Goal: Book appointment/travel/reservation

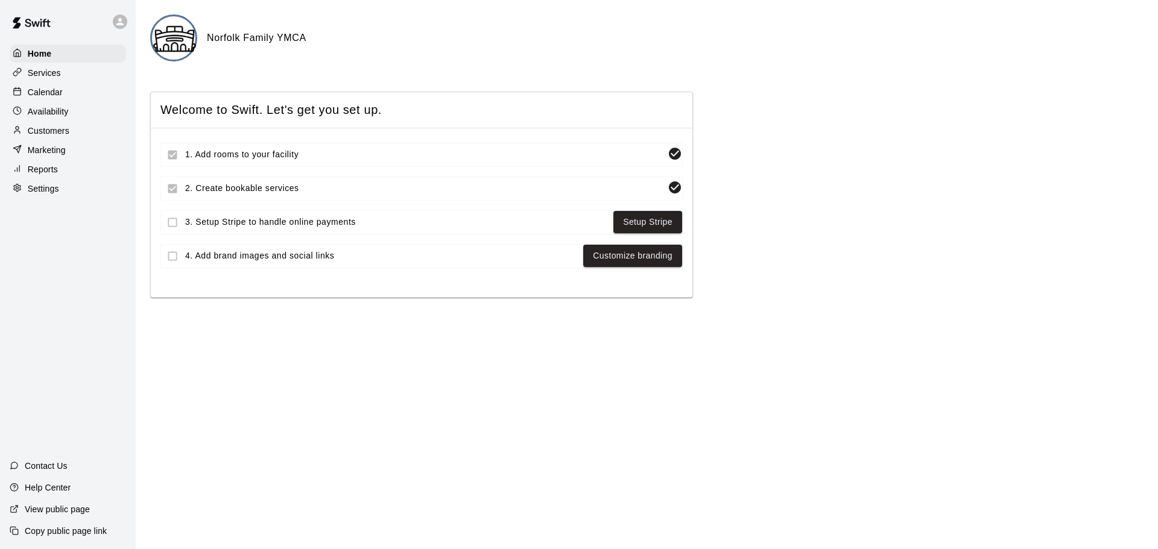
click at [61, 92] on p "Calendar" at bounding box center [45, 92] width 35 height 12
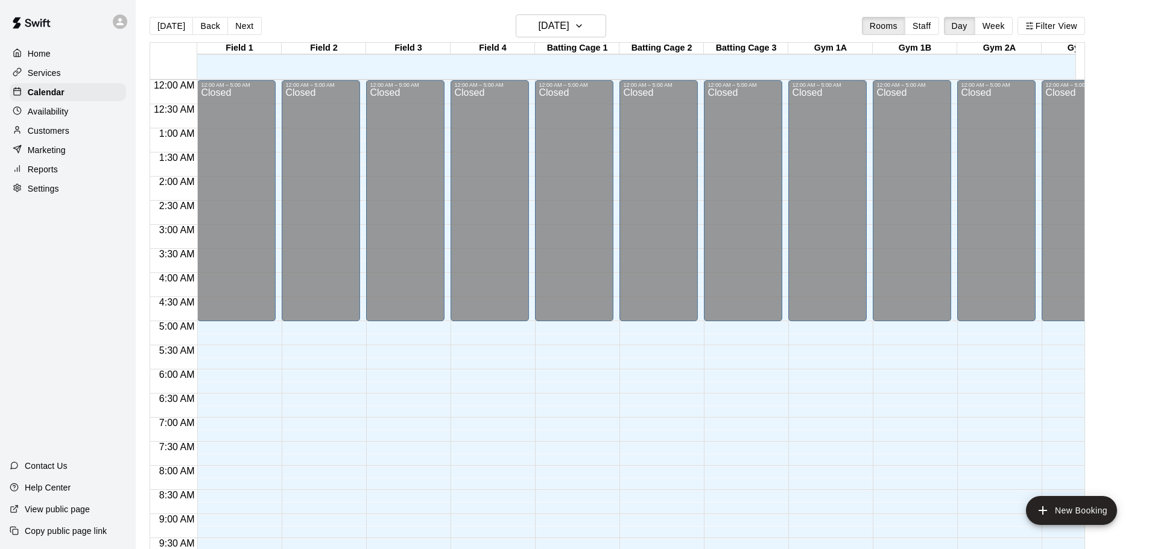
scroll to position [639, 0]
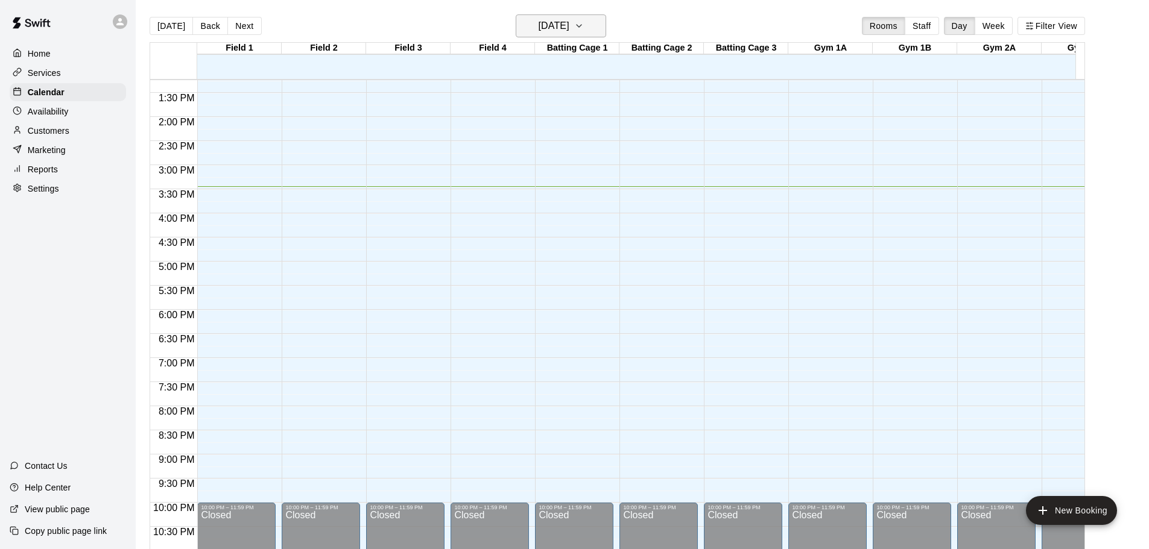
click at [584, 22] on icon "button" at bounding box center [579, 26] width 10 height 14
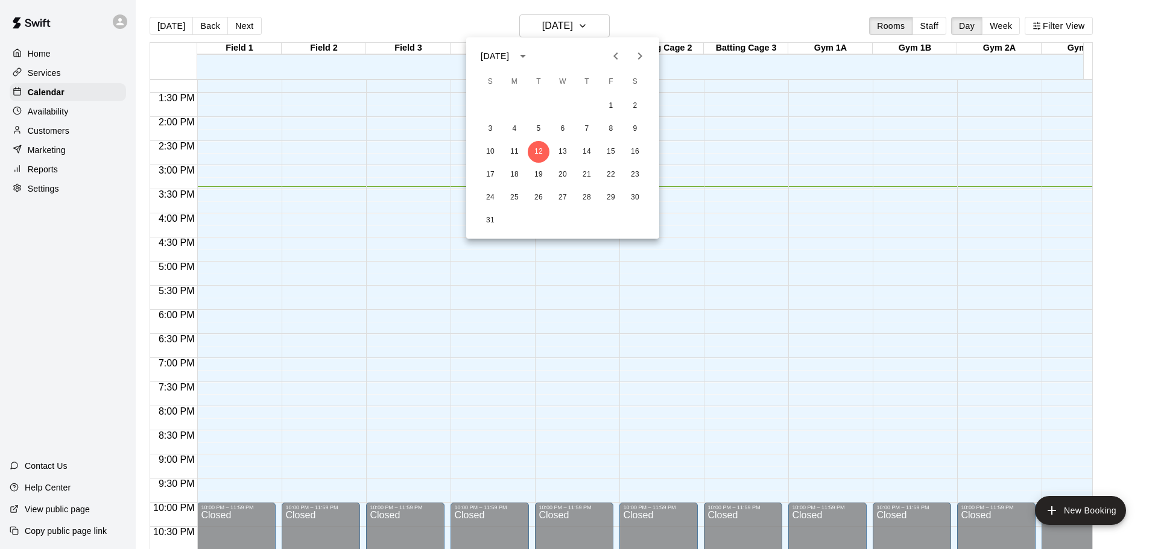
click at [608, 341] on div at bounding box center [579, 274] width 1158 height 549
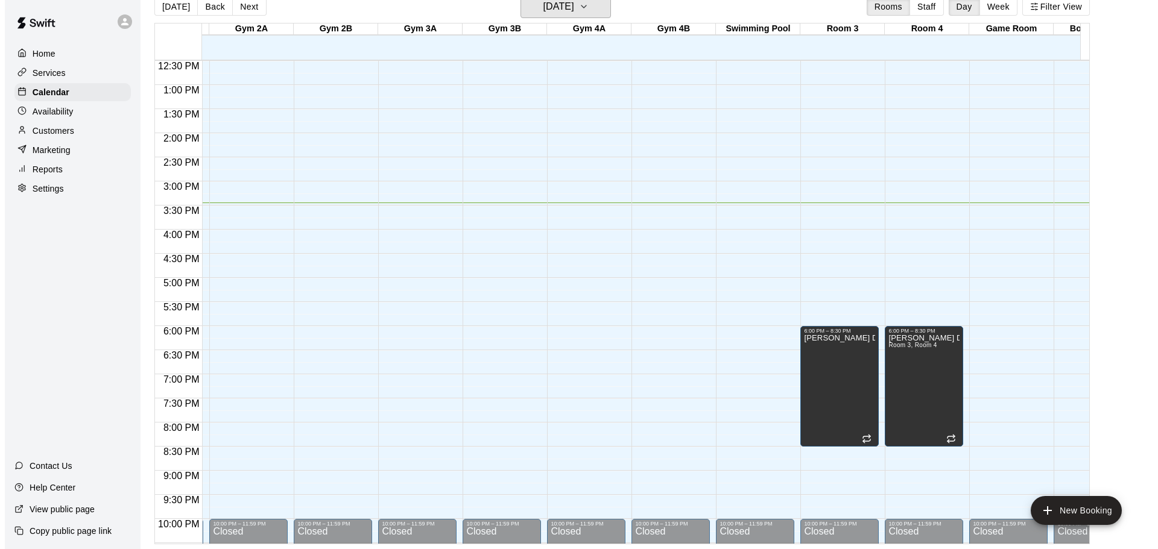
scroll to position [0, 802]
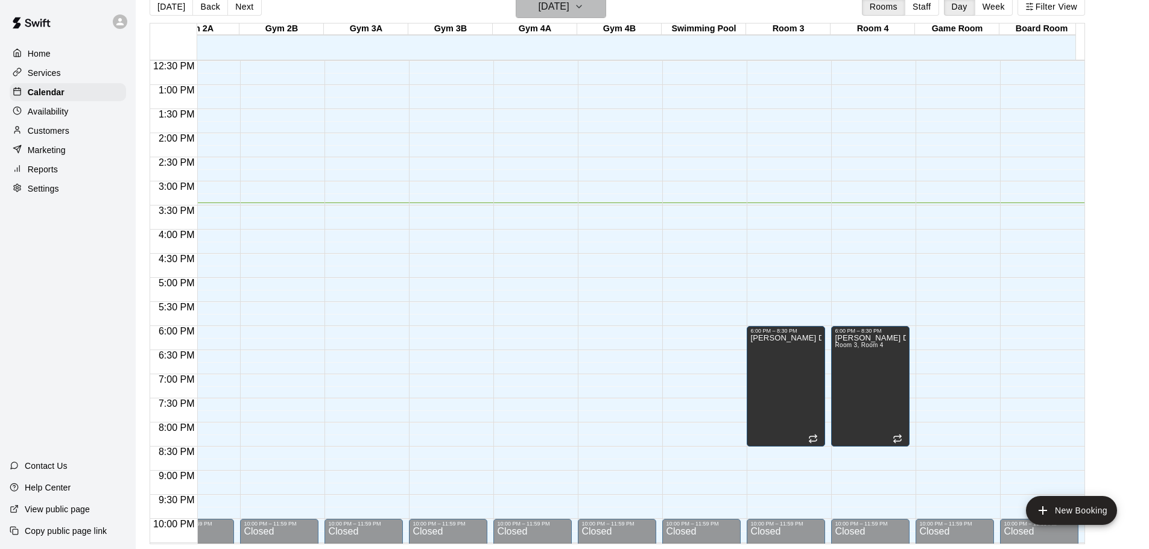
click at [592, 5] on button "[DATE]" at bounding box center [561, 6] width 90 height 23
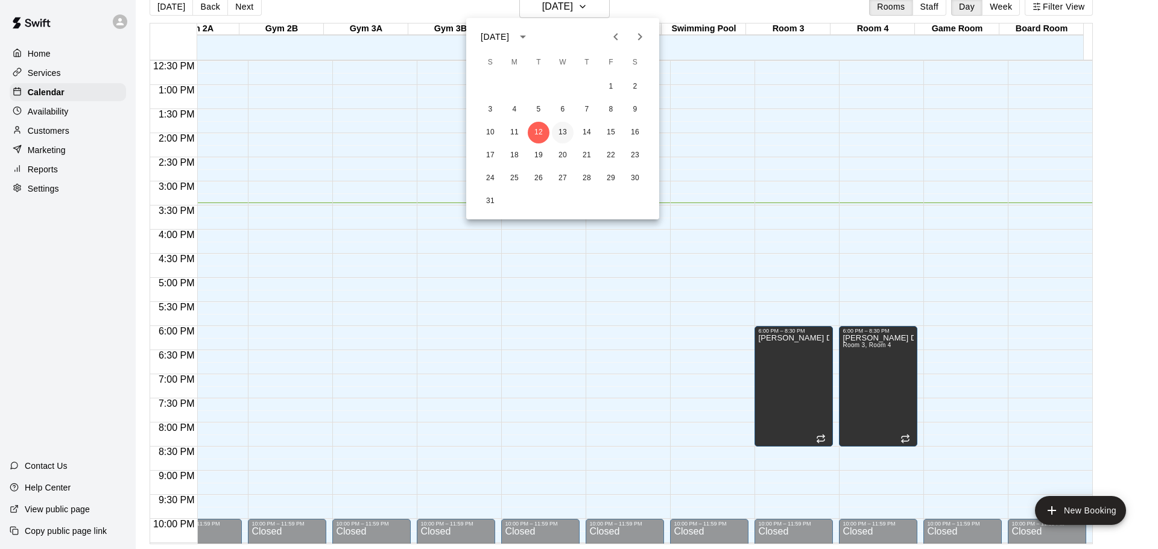
click at [557, 130] on button "13" at bounding box center [563, 133] width 22 height 22
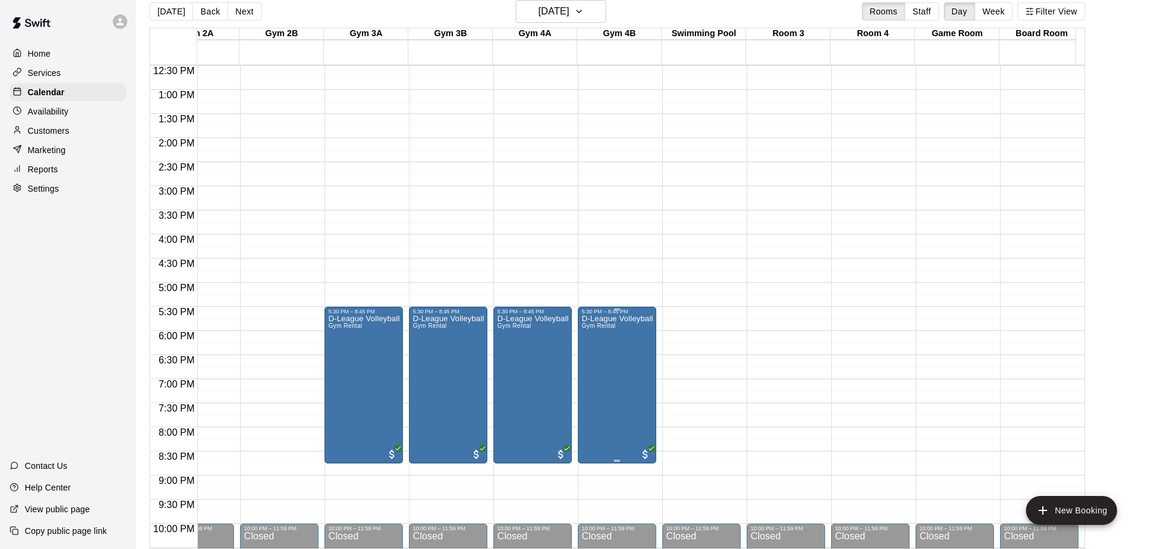
scroll to position [663, 802]
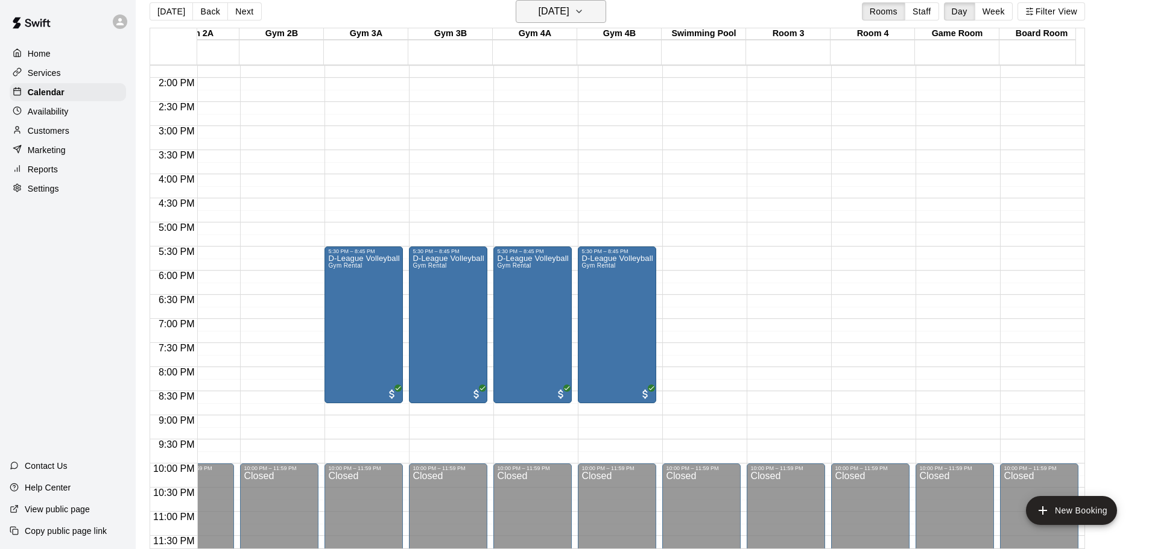
click at [601, 6] on button "[DATE]" at bounding box center [561, 11] width 90 height 23
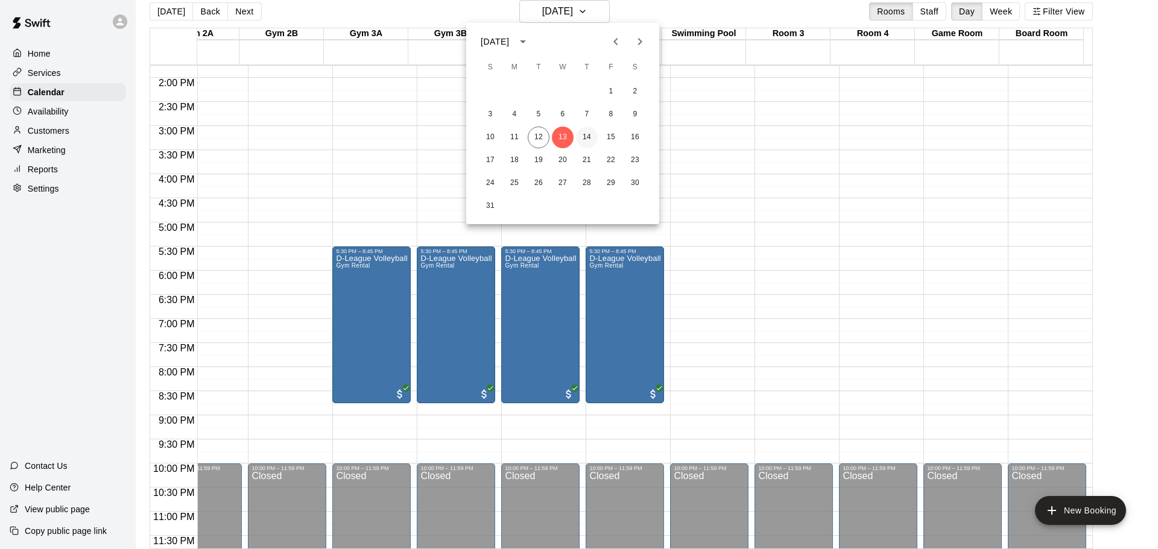
click at [588, 136] on button "14" at bounding box center [587, 138] width 22 height 22
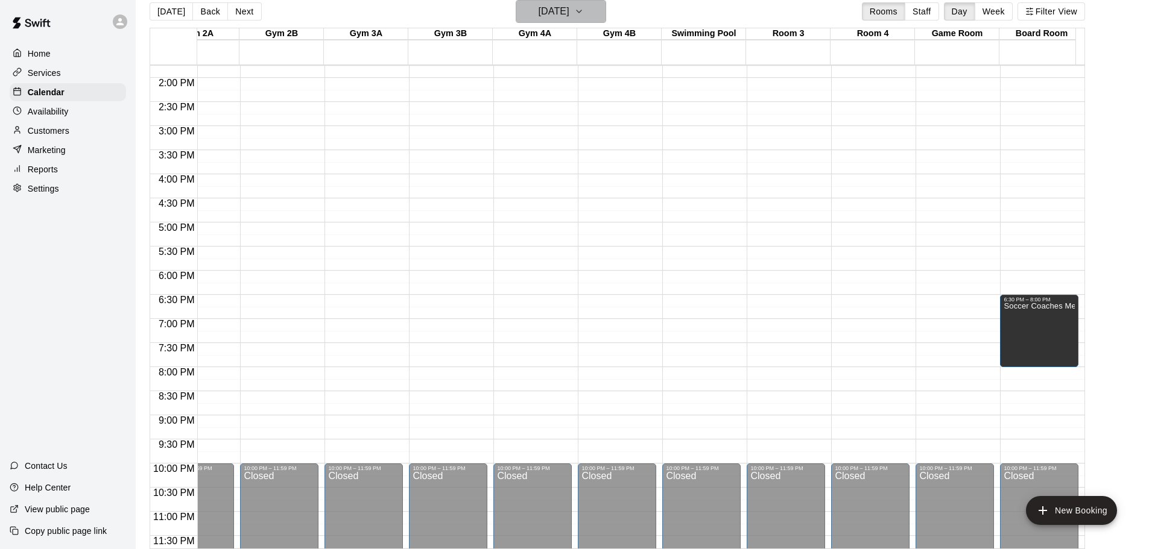
click at [581, 10] on icon "button" at bounding box center [579, 11] width 5 height 2
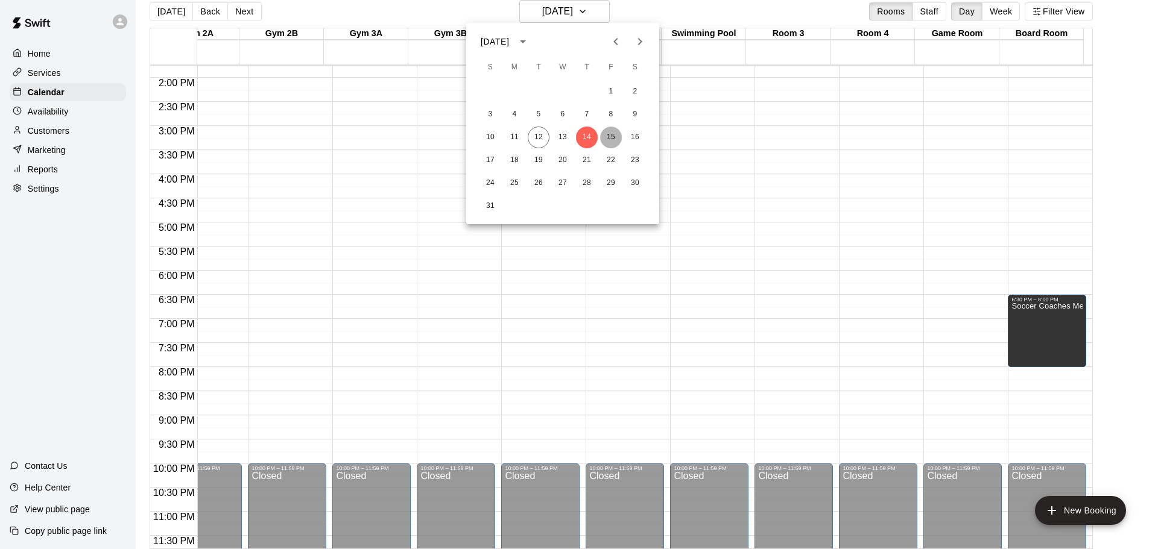
click at [612, 139] on button "15" at bounding box center [611, 138] width 22 height 22
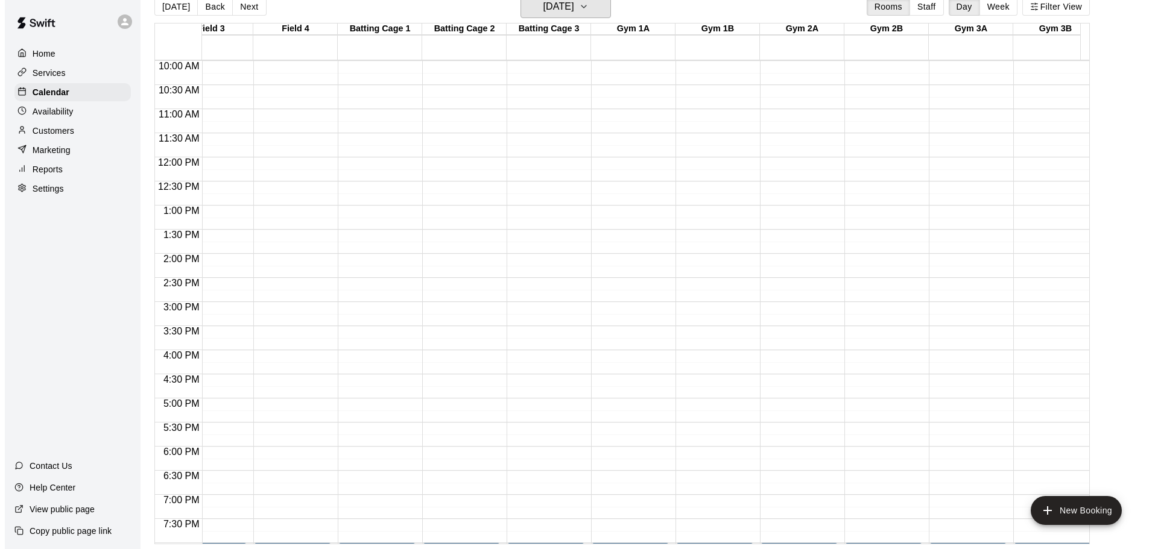
scroll to position [0, 0]
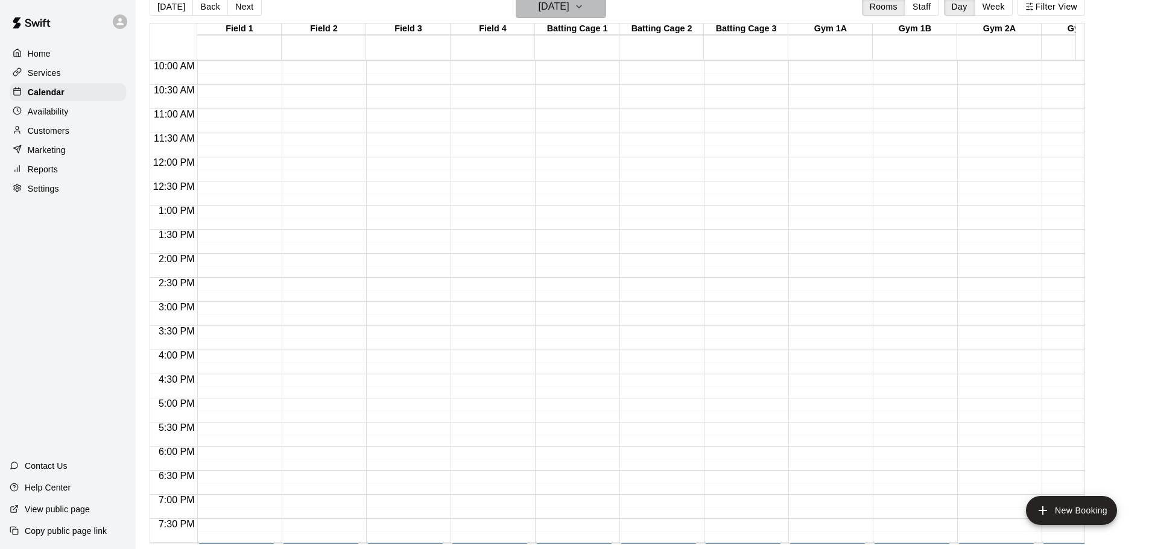
click at [588, 2] on button "[DATE]" at bounding box center [561, 6] width 90 height 23
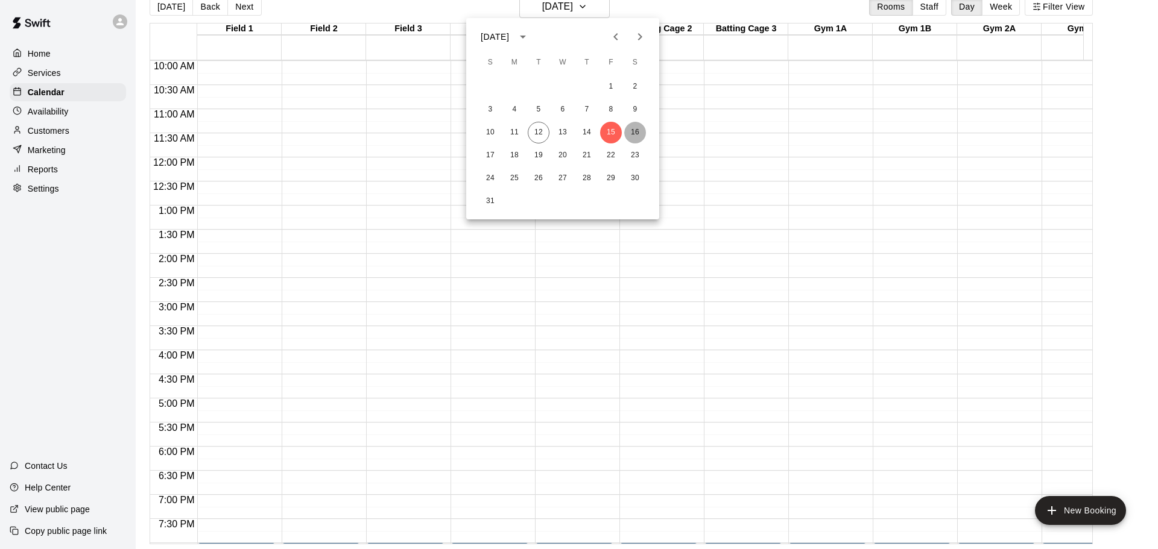
click at [634, 129] on button "16" at bounding box center [635, 133] width 22 height 22
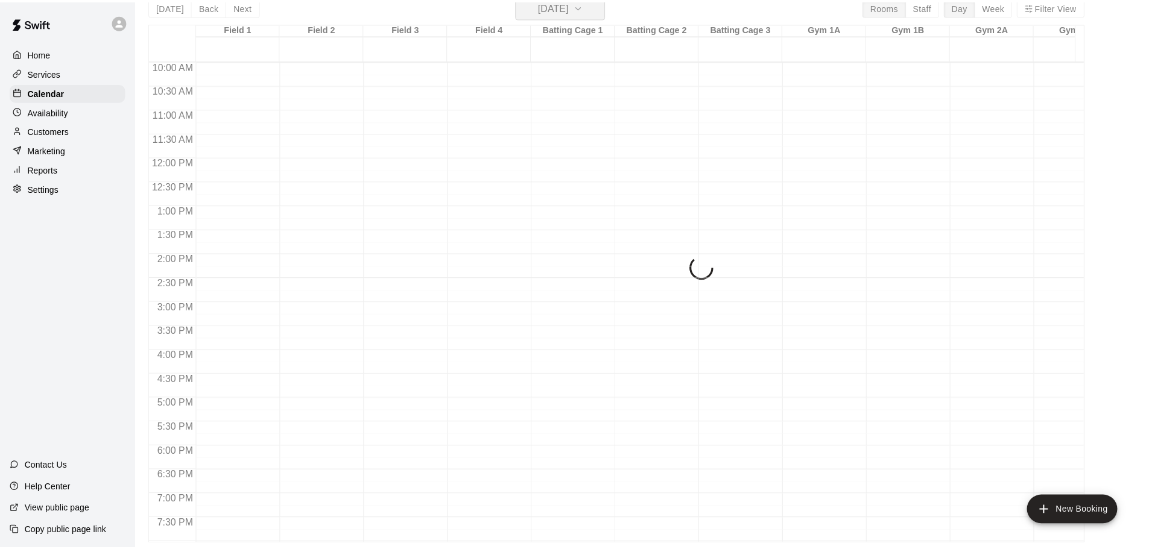
scroll to position [14, 0]
